Goal: Task Accomplishment & Management: Use online tool/utility

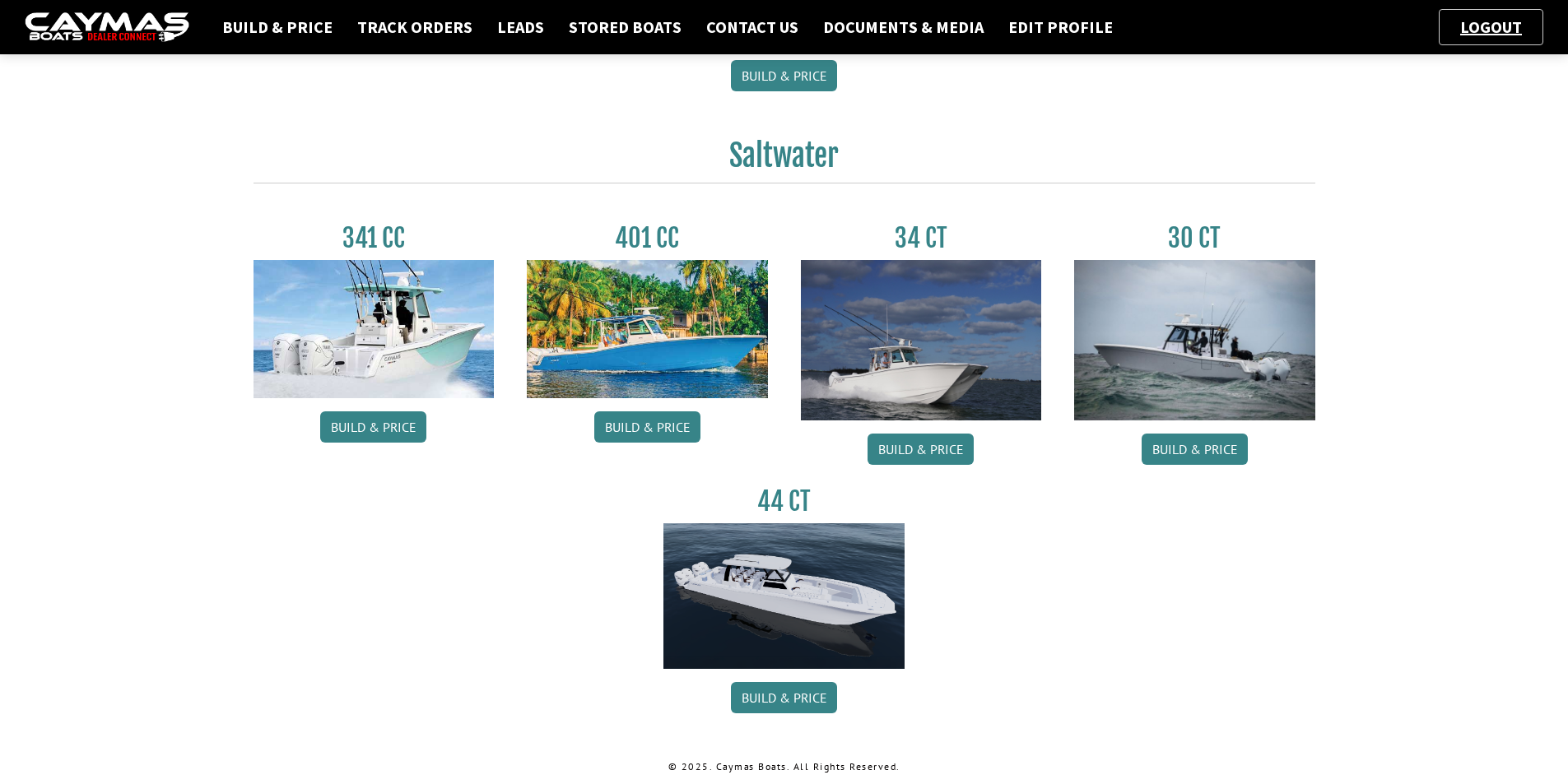
scroll to position [654, 0]
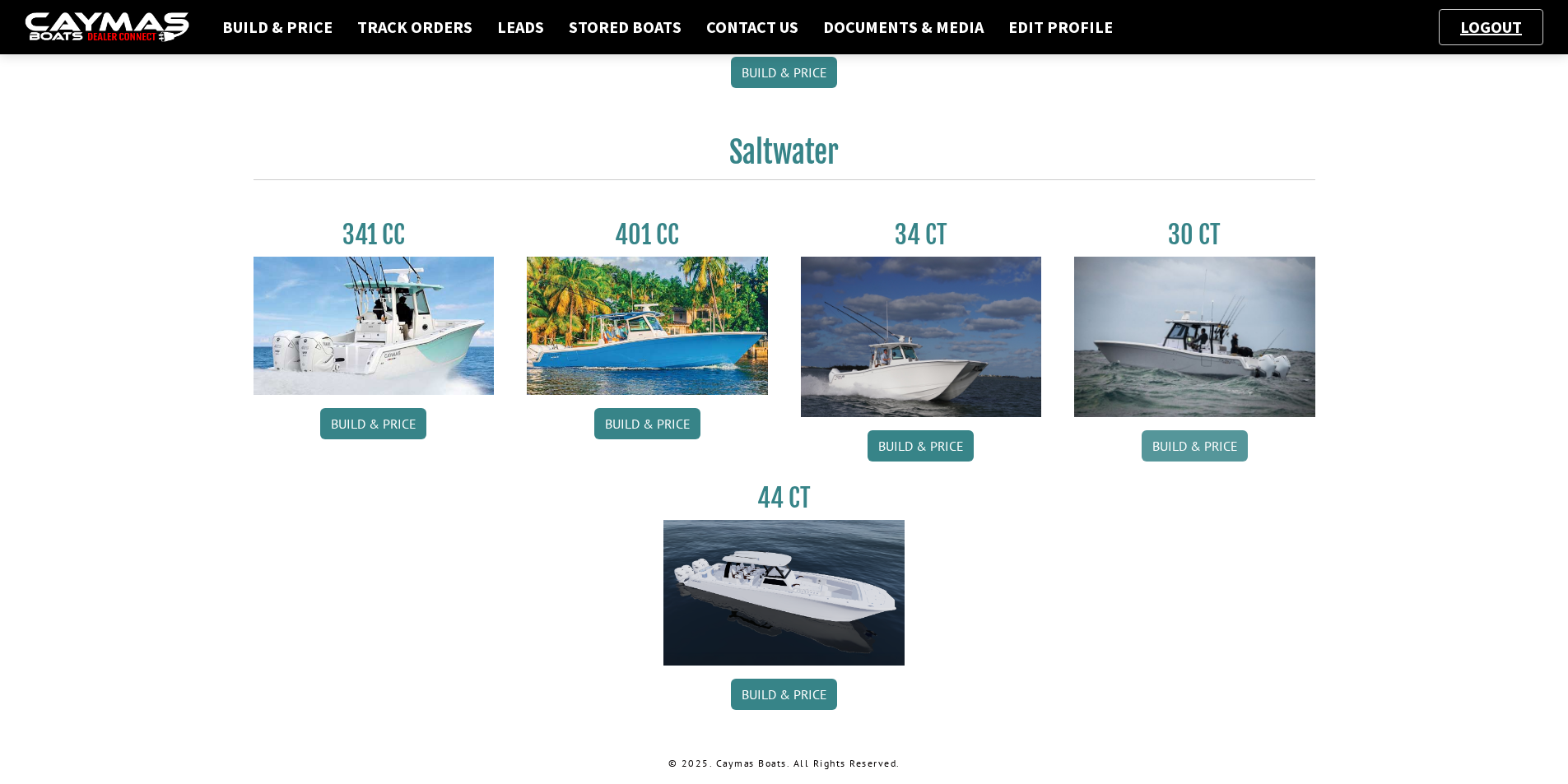
click at [1211, 445] on link "Build & Price" at bounding box center [1194, 445] width 106 height 31
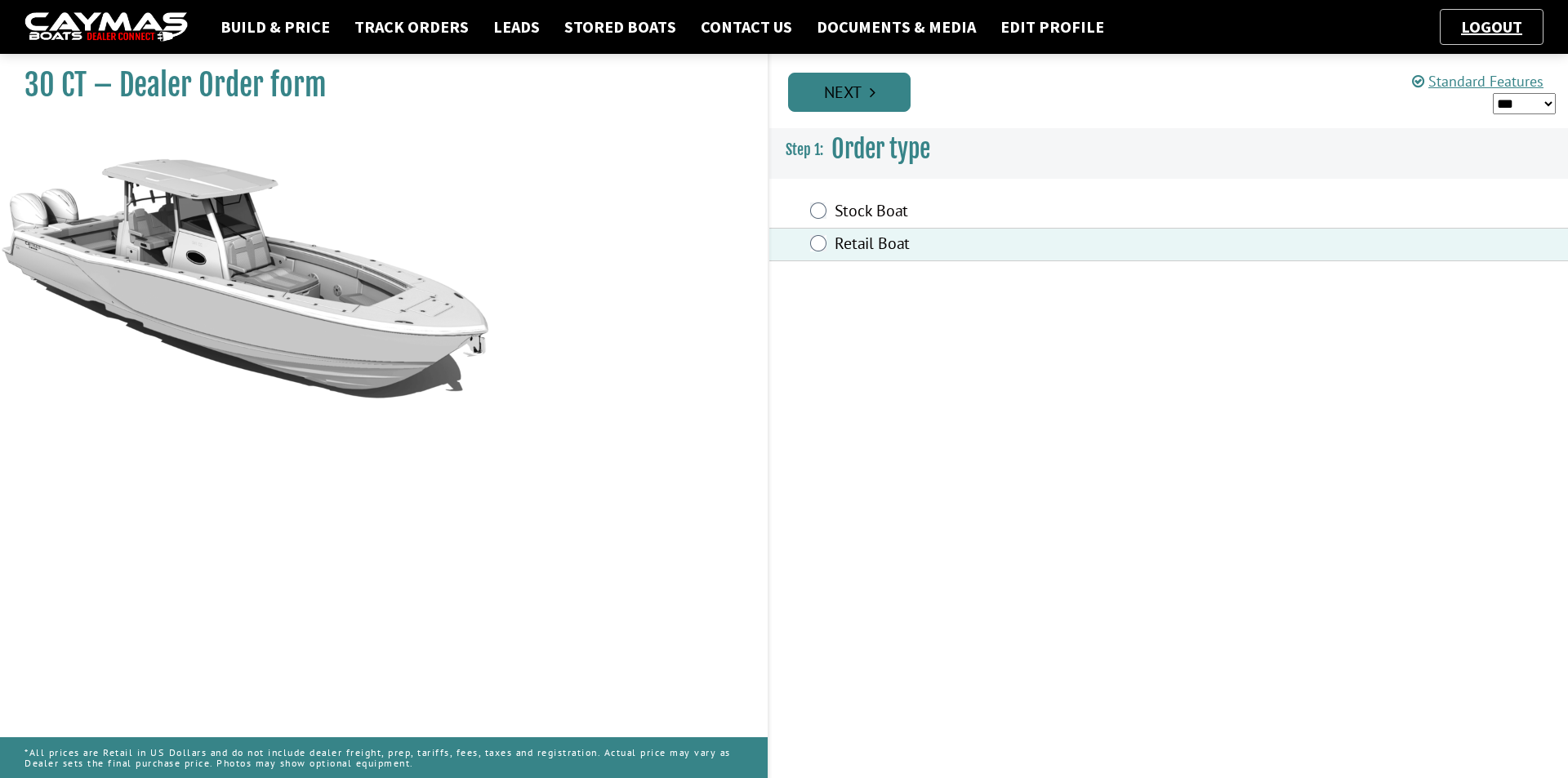
click at [882, 99] on link "Next" at bounding box center [848, 92] width 122 height 39
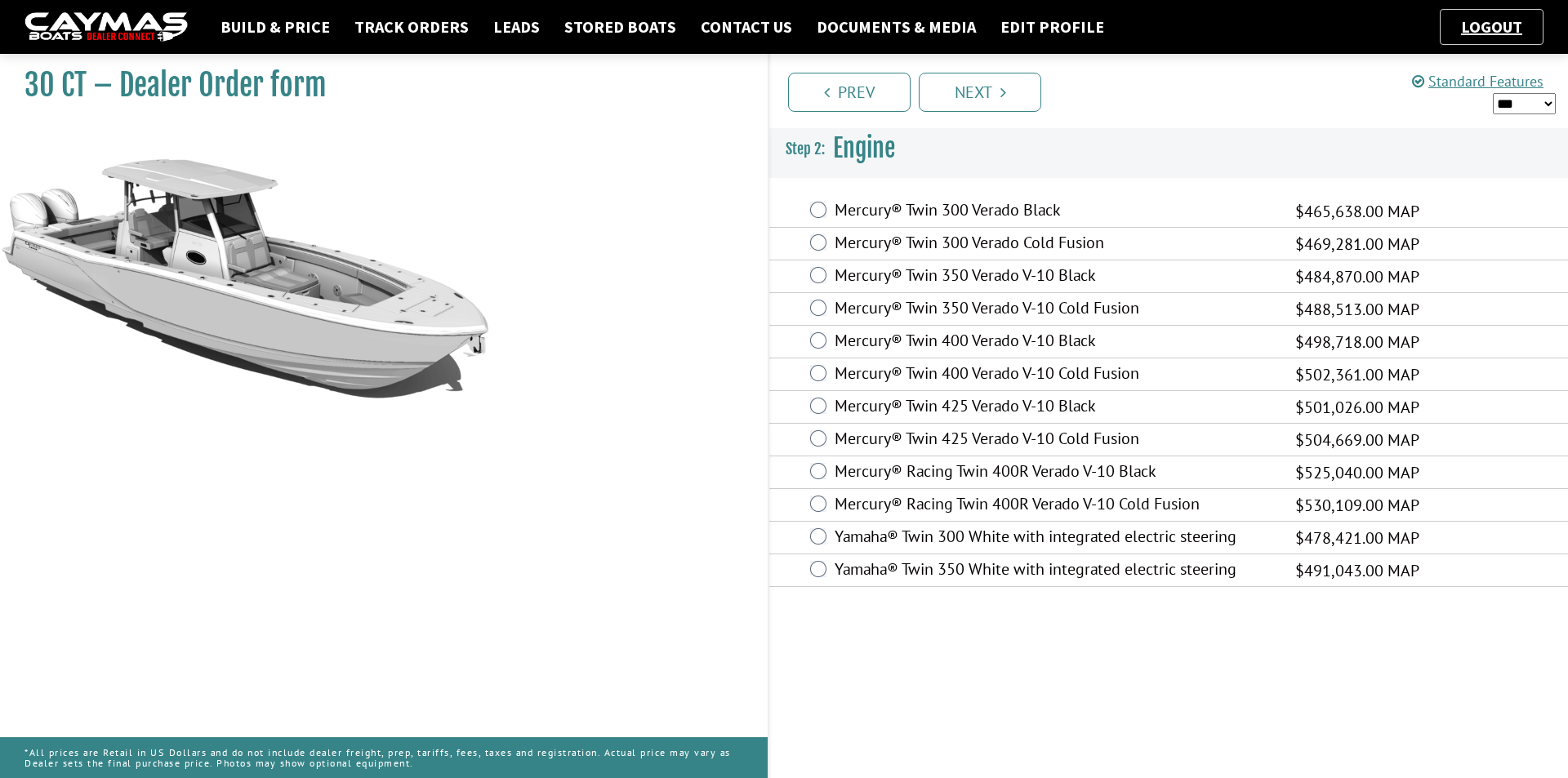
click at [1514, 97] on select "*** ****** ******" at bounding box center [1523, 103] width 62 height 21
click at [1364, 110] on ul "Prev Next" at bounding box center [1176, 91] width 784 height 42
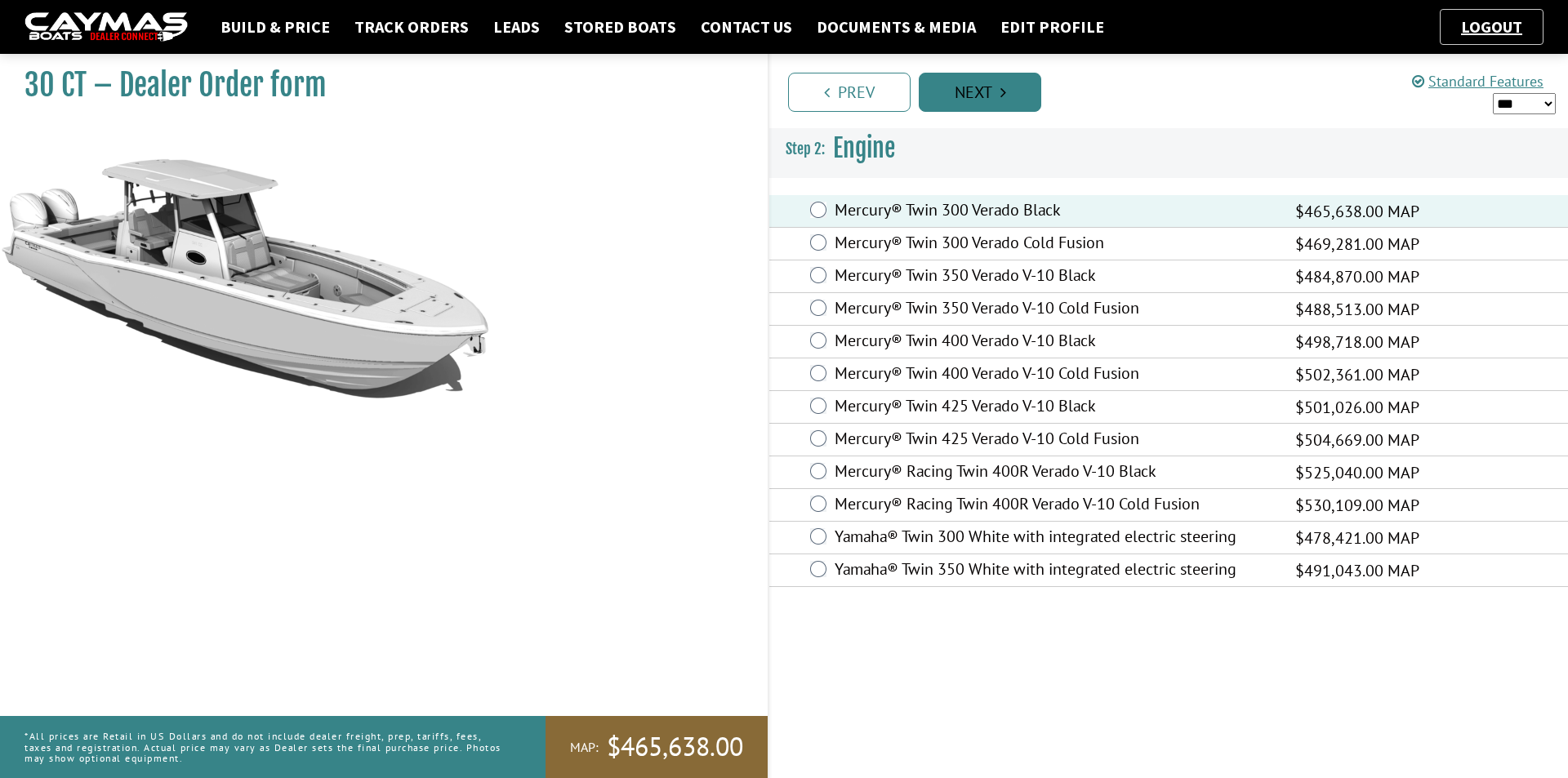
click at [963, 80] on link "Next" at bounding box center [979, 92] width 122 height 39
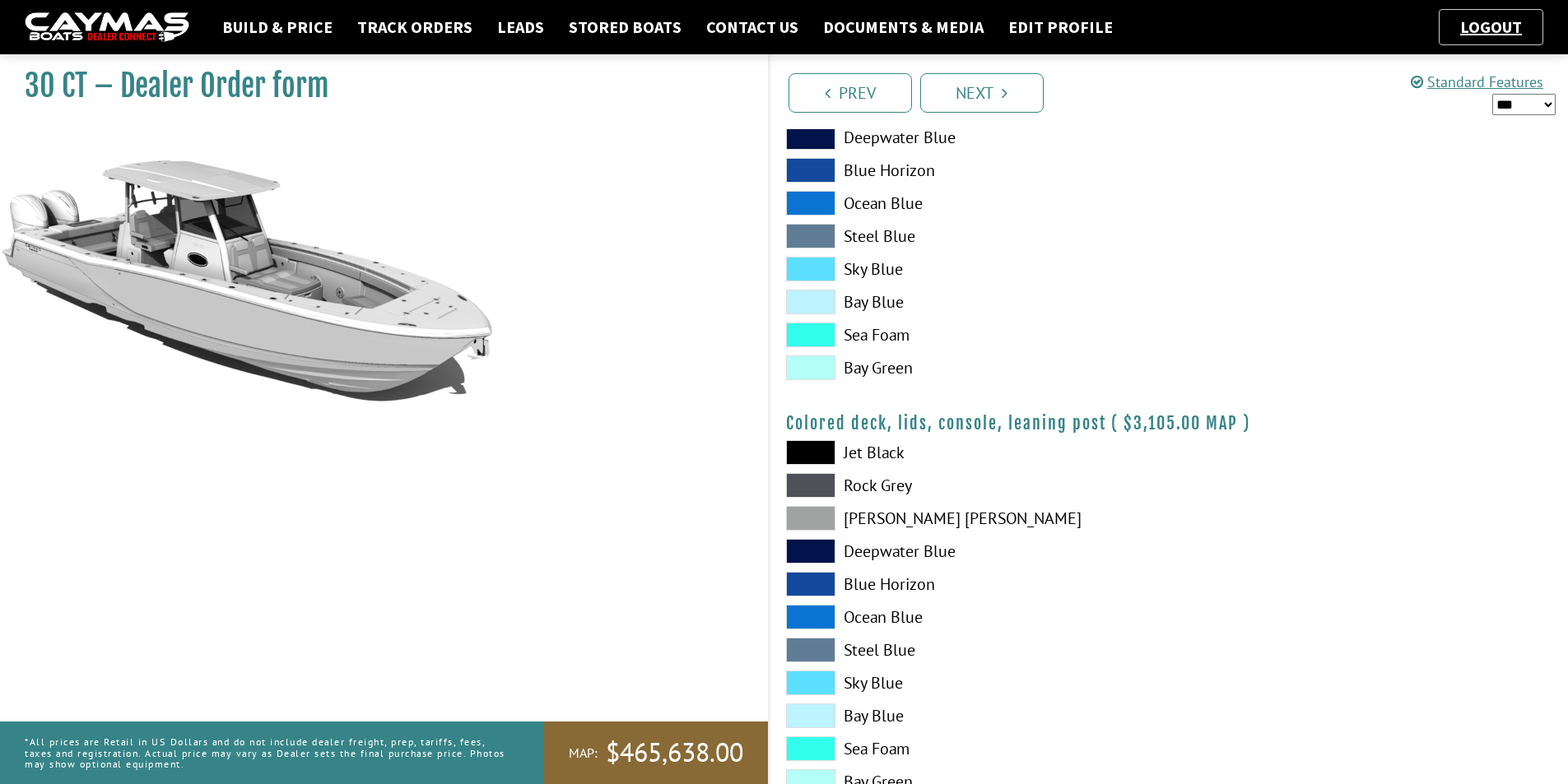
scroll to position [1797, 0]
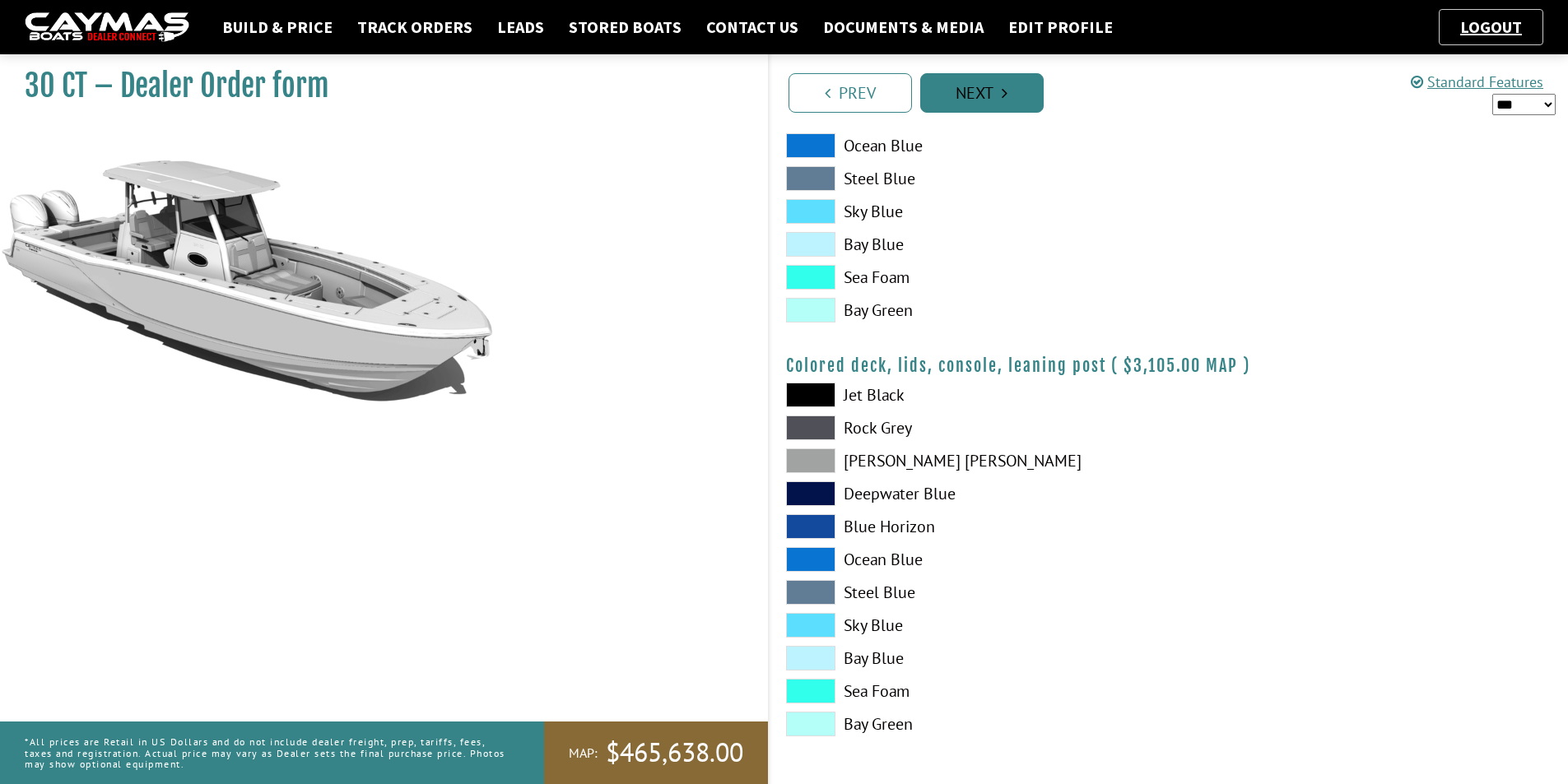
click at [968, 105] on link "Next" at bounding box center [981, 93] width 123 height 39
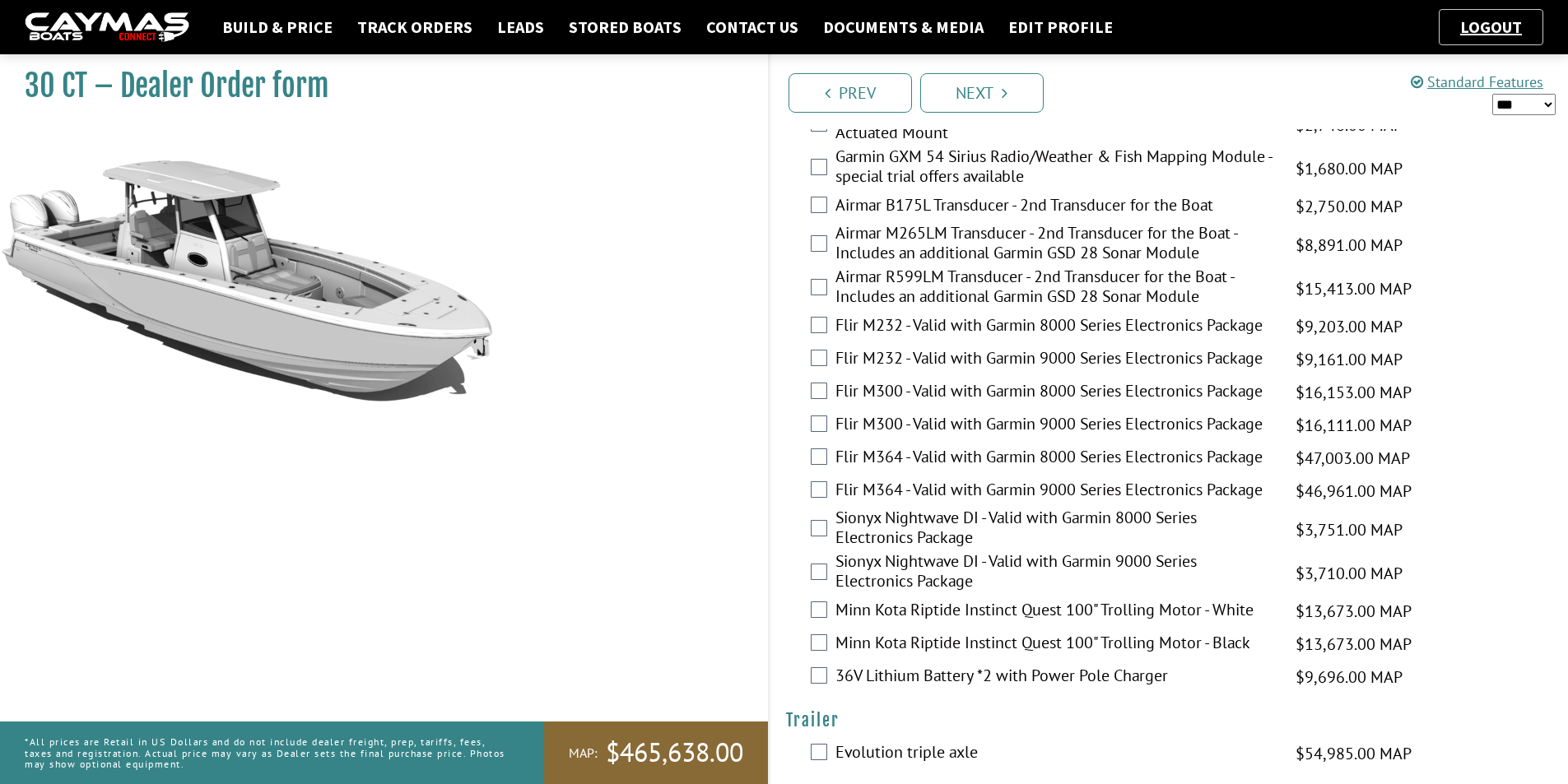
scroll to position [3376, 0]
